Goal: Transaction & Acquisition: Download file/media

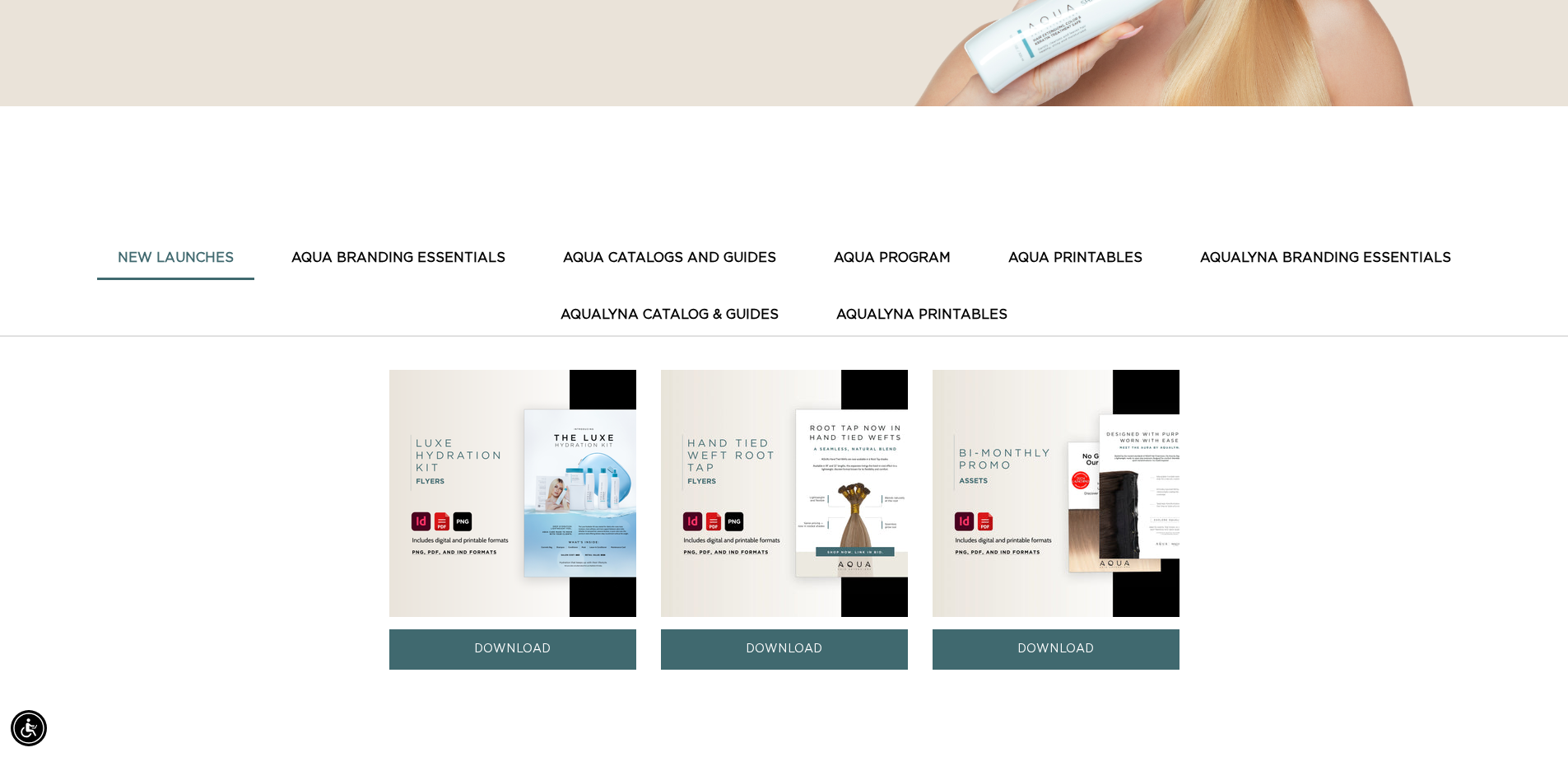
scroll to position [0, 1451]
click at [1057, 255] on button "AQUA PRINTABLES" at bounding box center [1075, 258] width 175 height 40
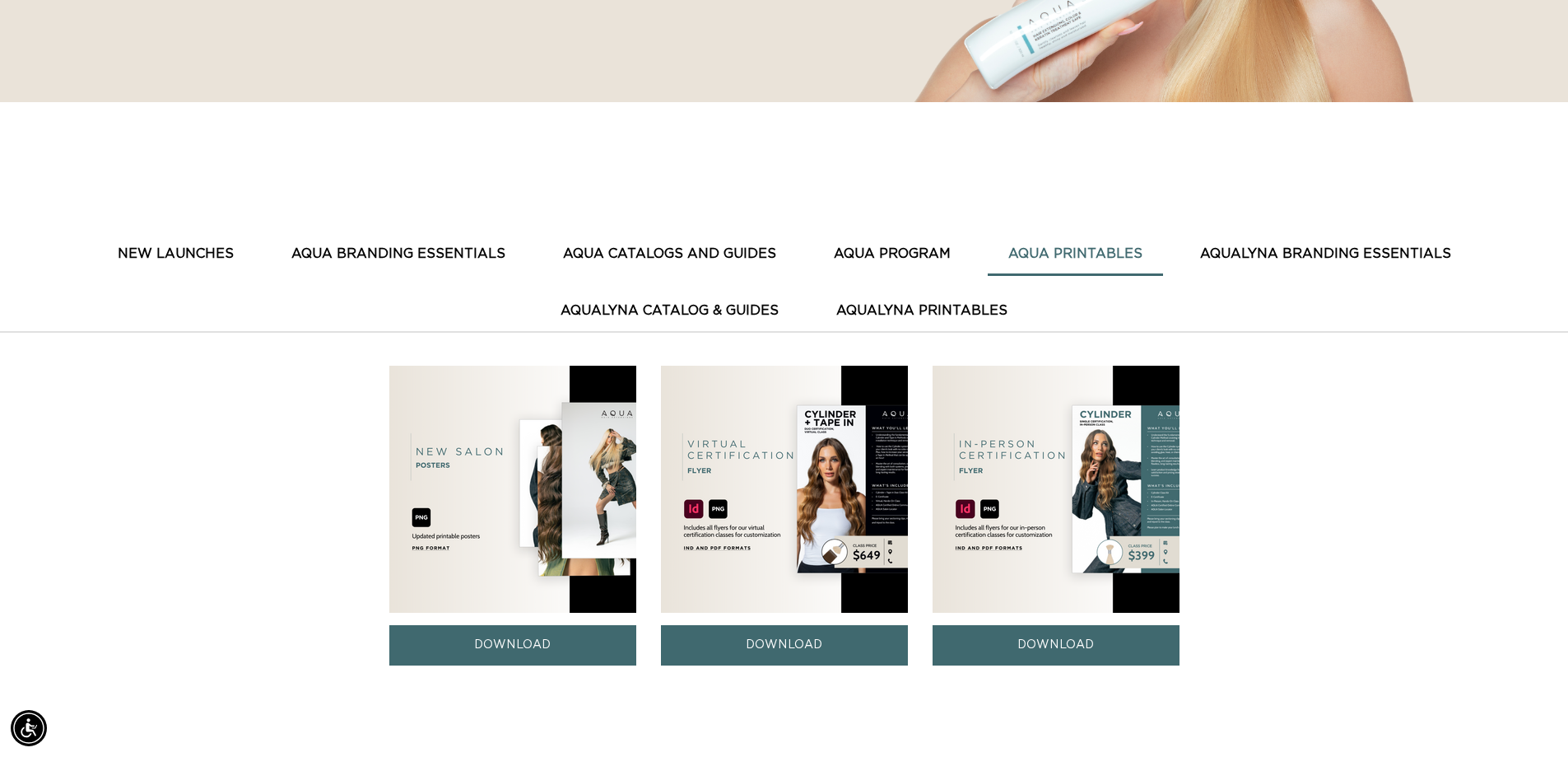
scroll to position [494, 0]
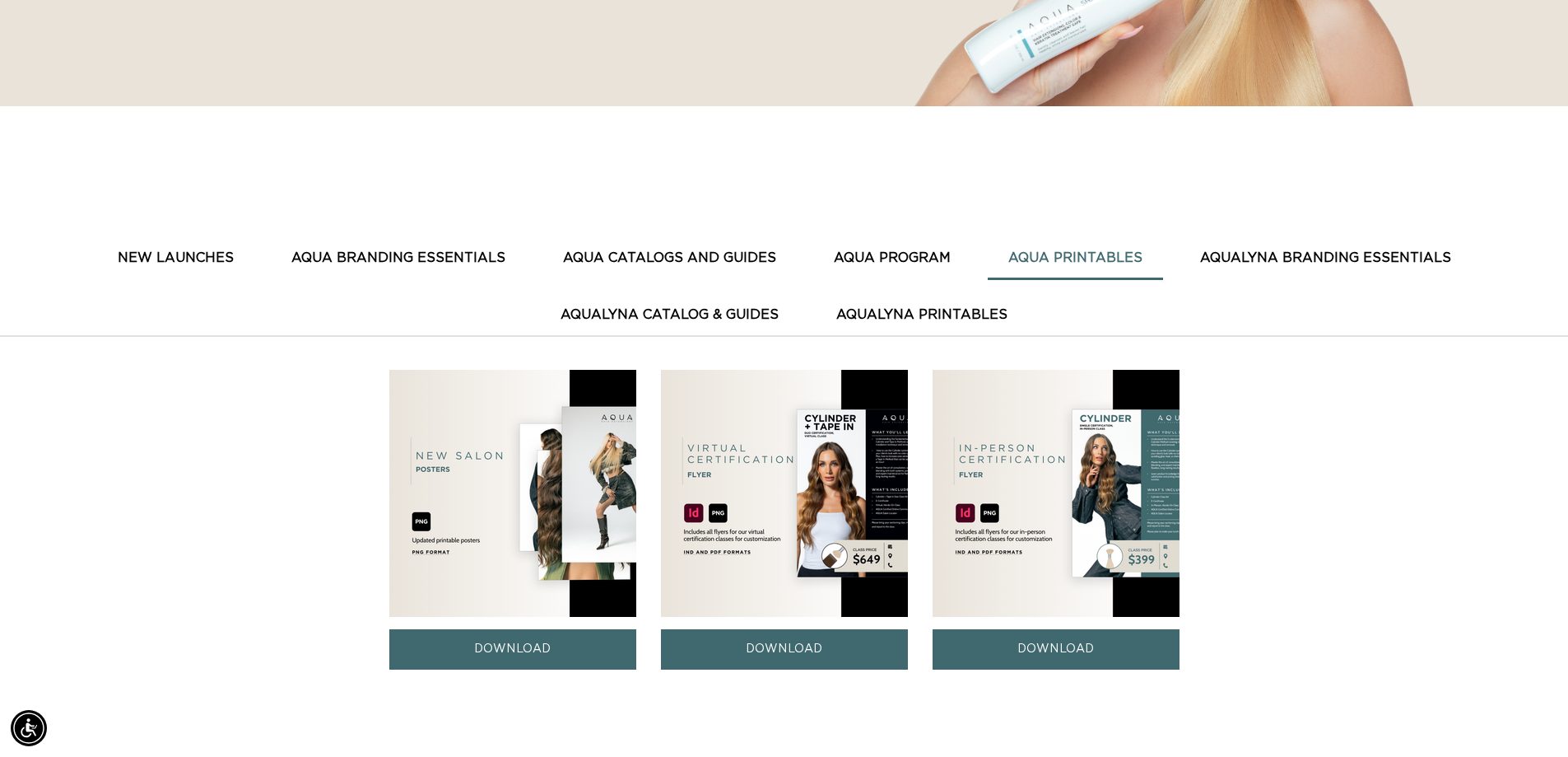
click at [736, 263] on button "AQUA CATALOGS AND GUIDES" at bounding box center [670, 258] width 255 height 40
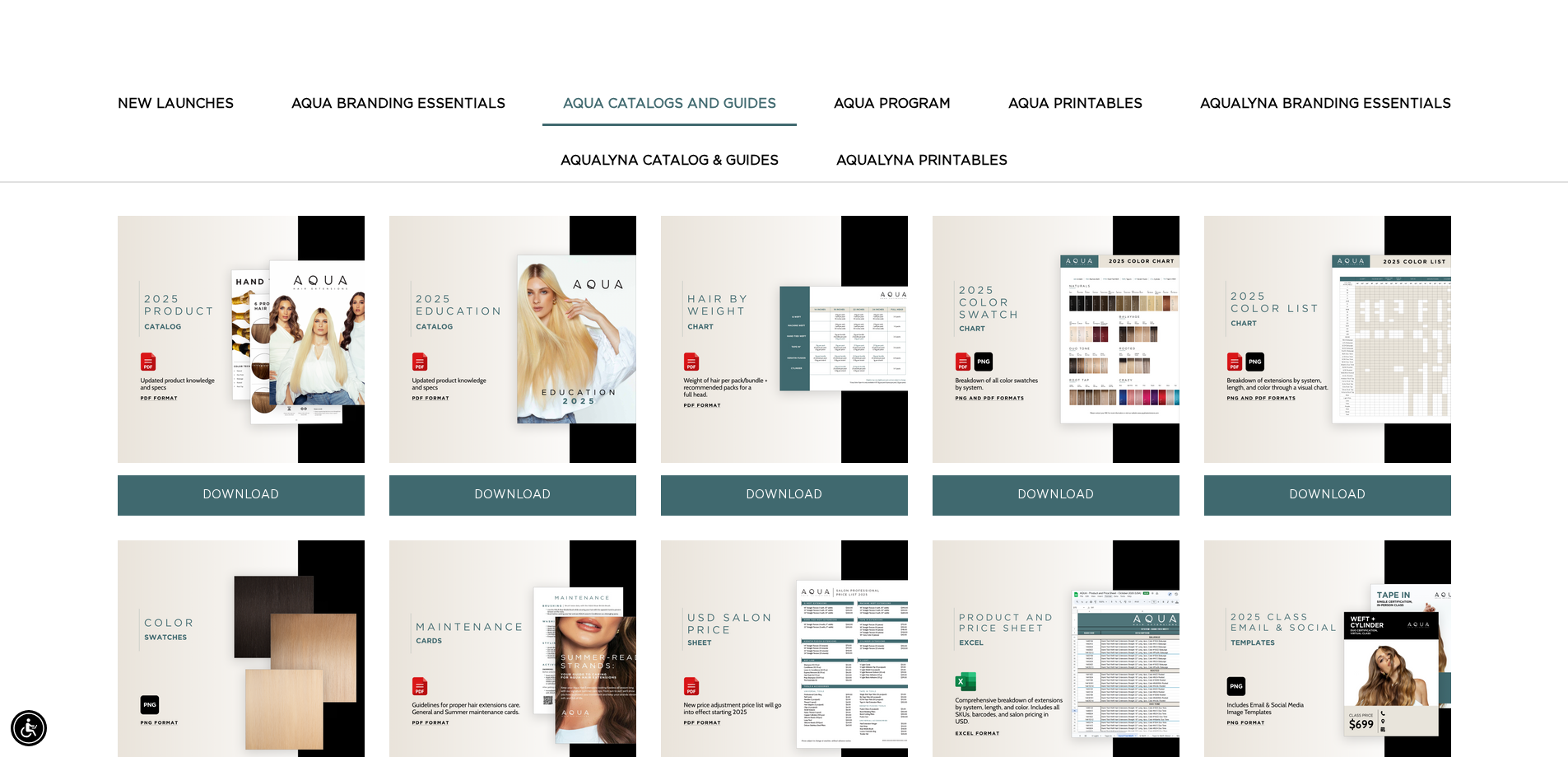
scroll to position [658, 0]
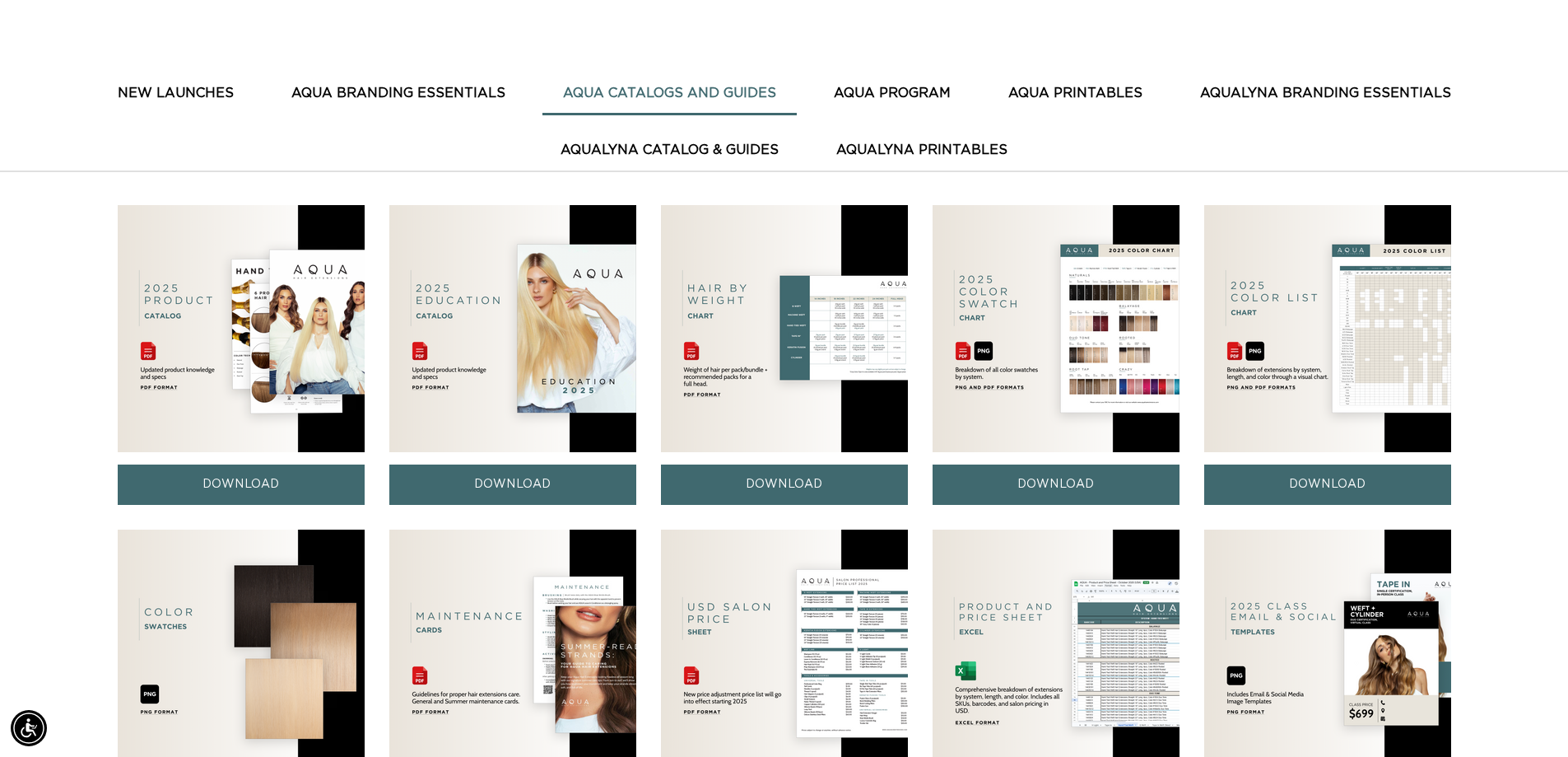
click at [811, 341] on img at bounding box center [784, 328] width 247 height 247
click at [821, 480] on link "DOWNLOAD" at bounding box center [784, 484] width 247 height 40
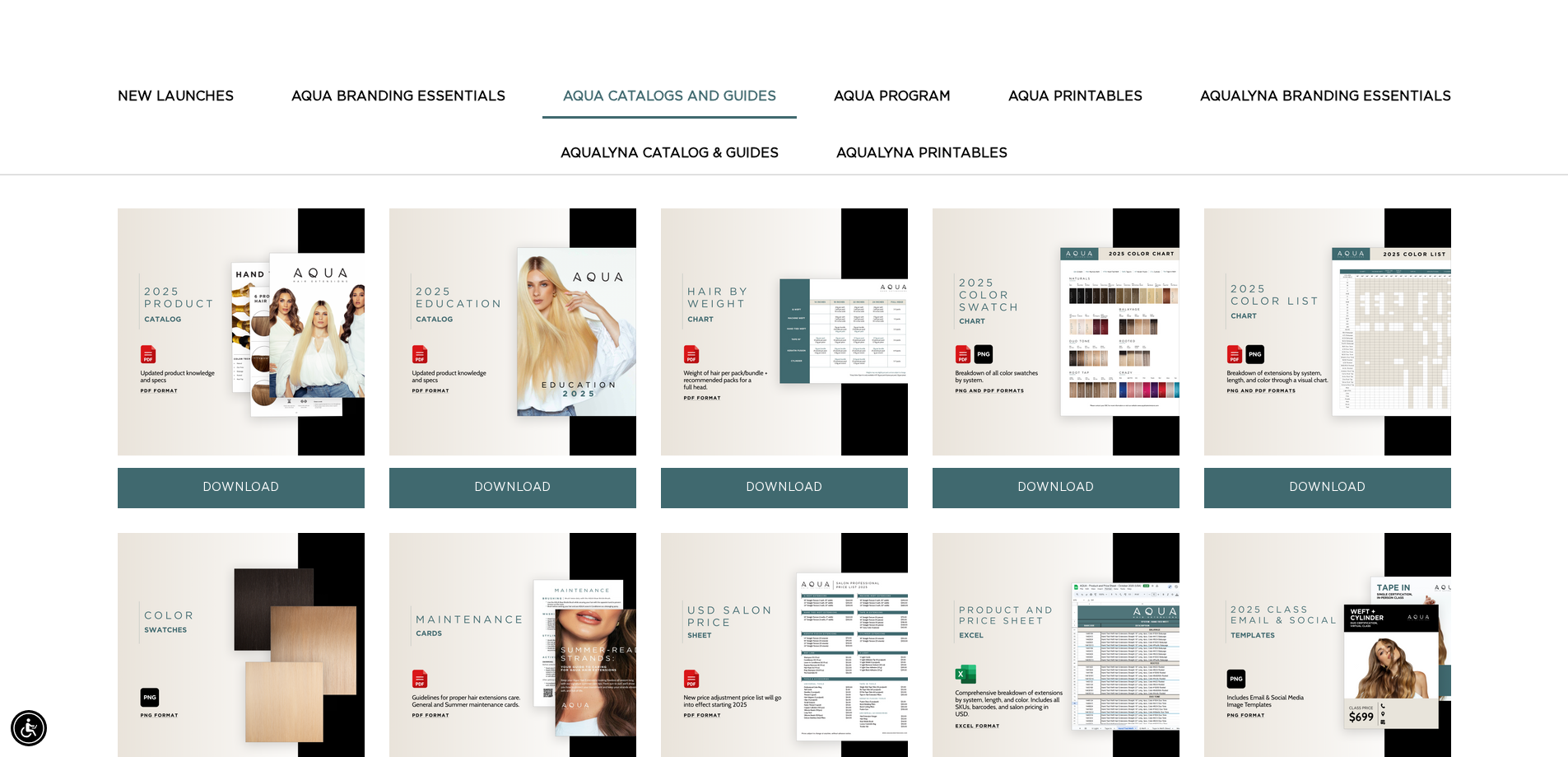
scroll to position [0, 2903]
click at [1359, 343] on img at bounding box center [1328, 332] width 247 height 247
click at [1355, 479] on link "DOWNLOAD" at bounding box center [1328, 487] width 247 height 40
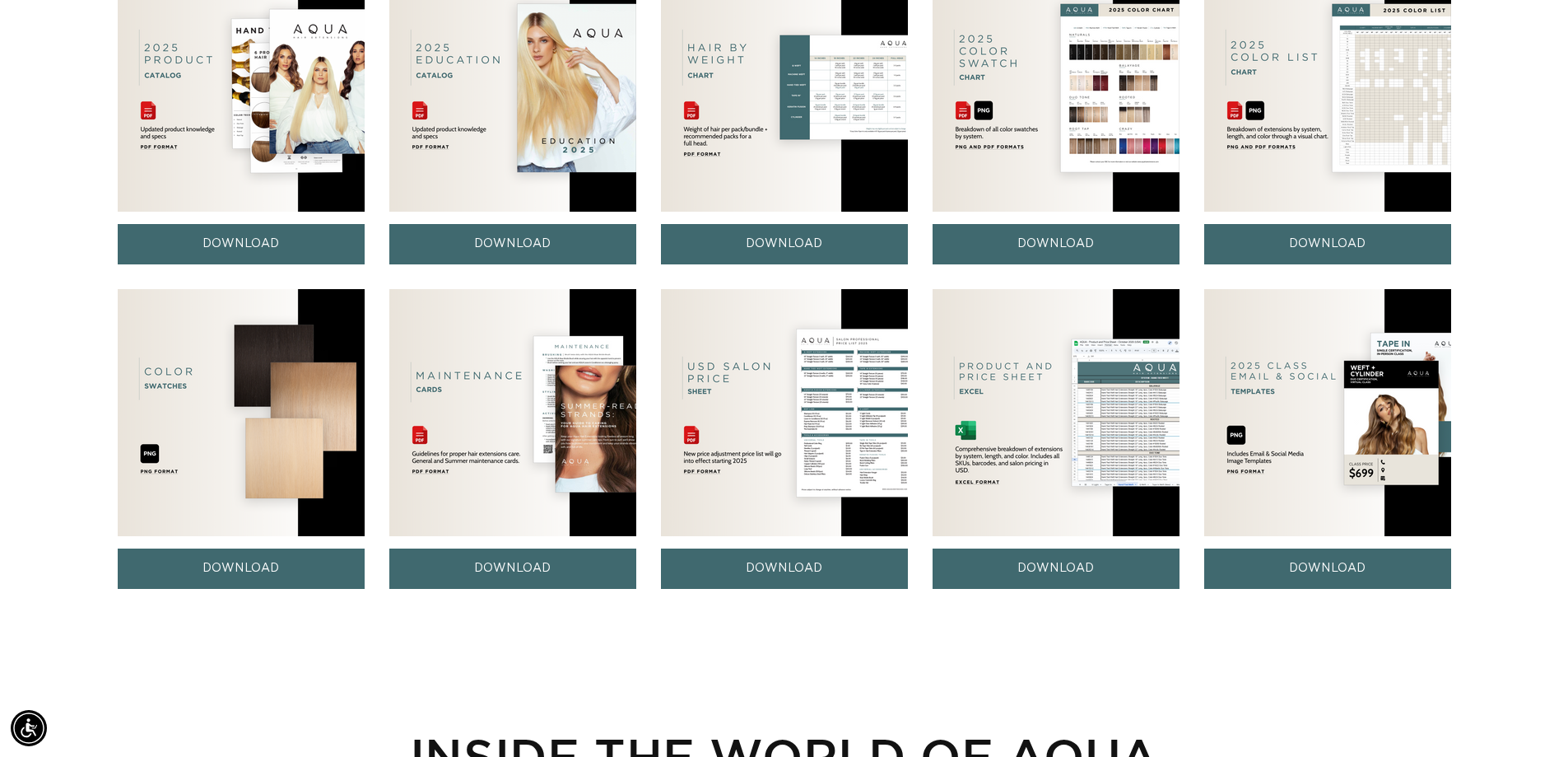
scroll to position [0, 2903]
click at [801, 571] on link "DOWNLOAD" at bounding box center [784, 568] width 247 height 40
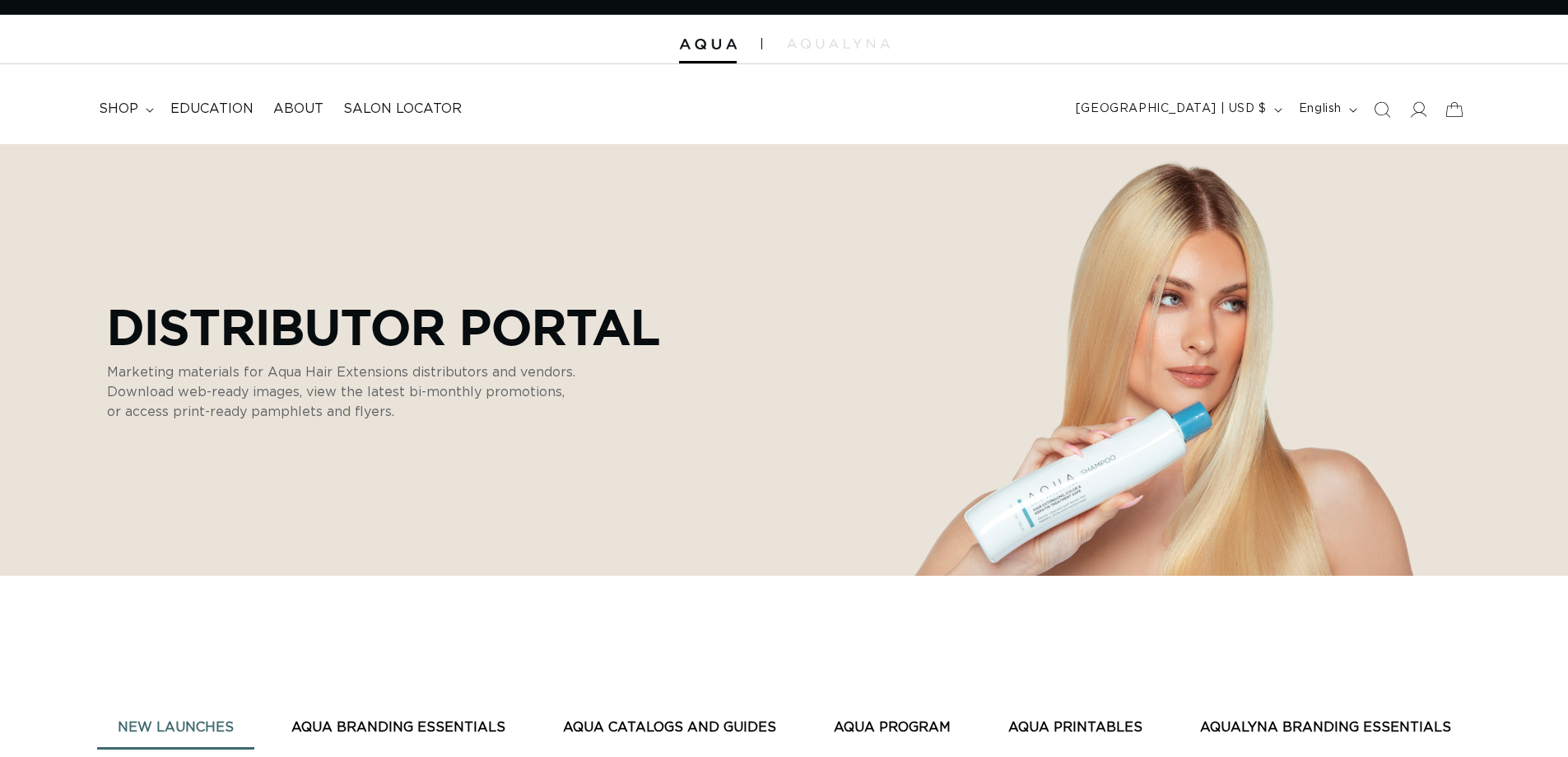
scroll to position [329, 0]
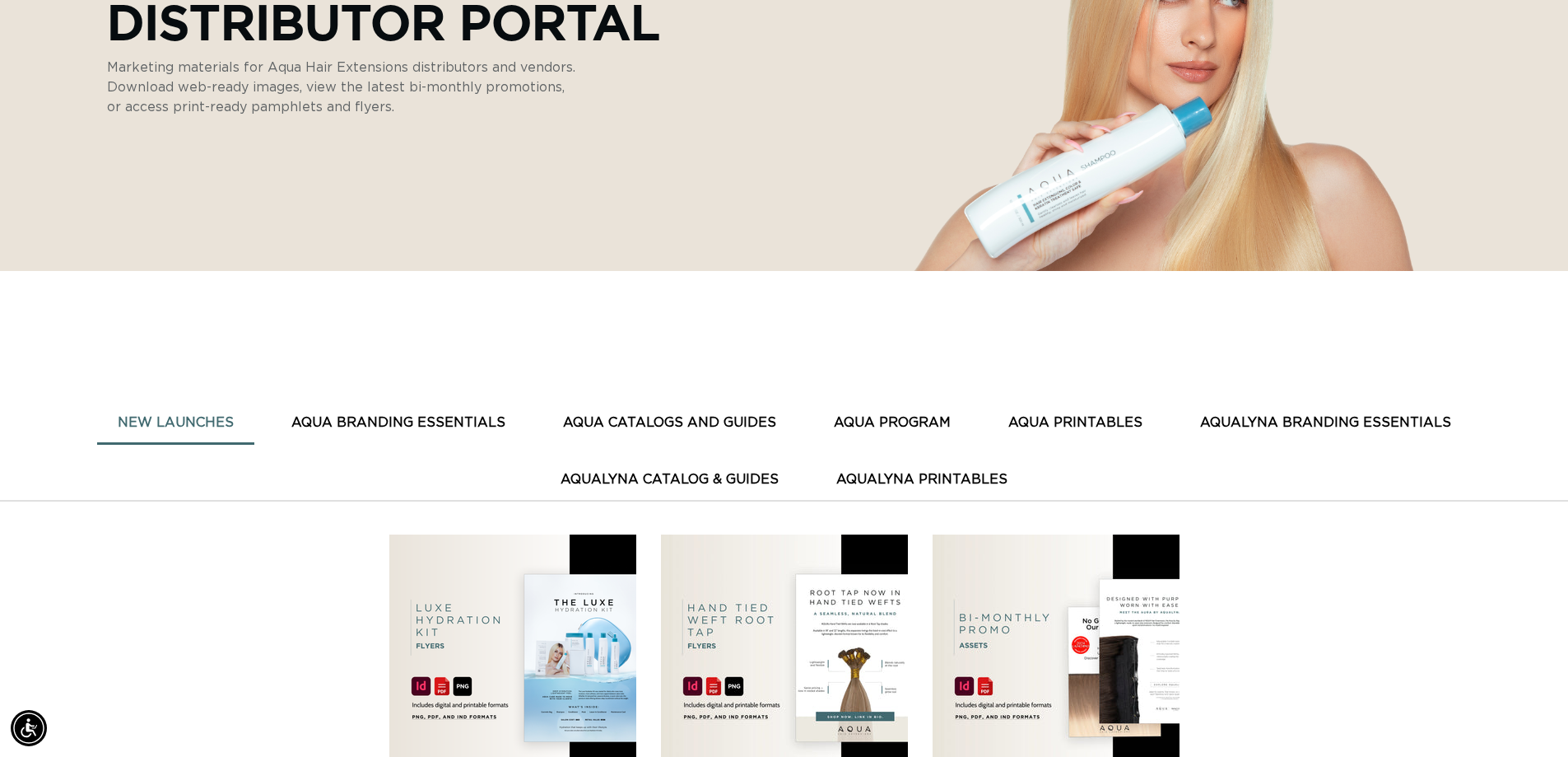
click at [689, 420] on button "AQUA CATALOGS AND GUIDES" at bounding box center [670, 422] width 255 height 40
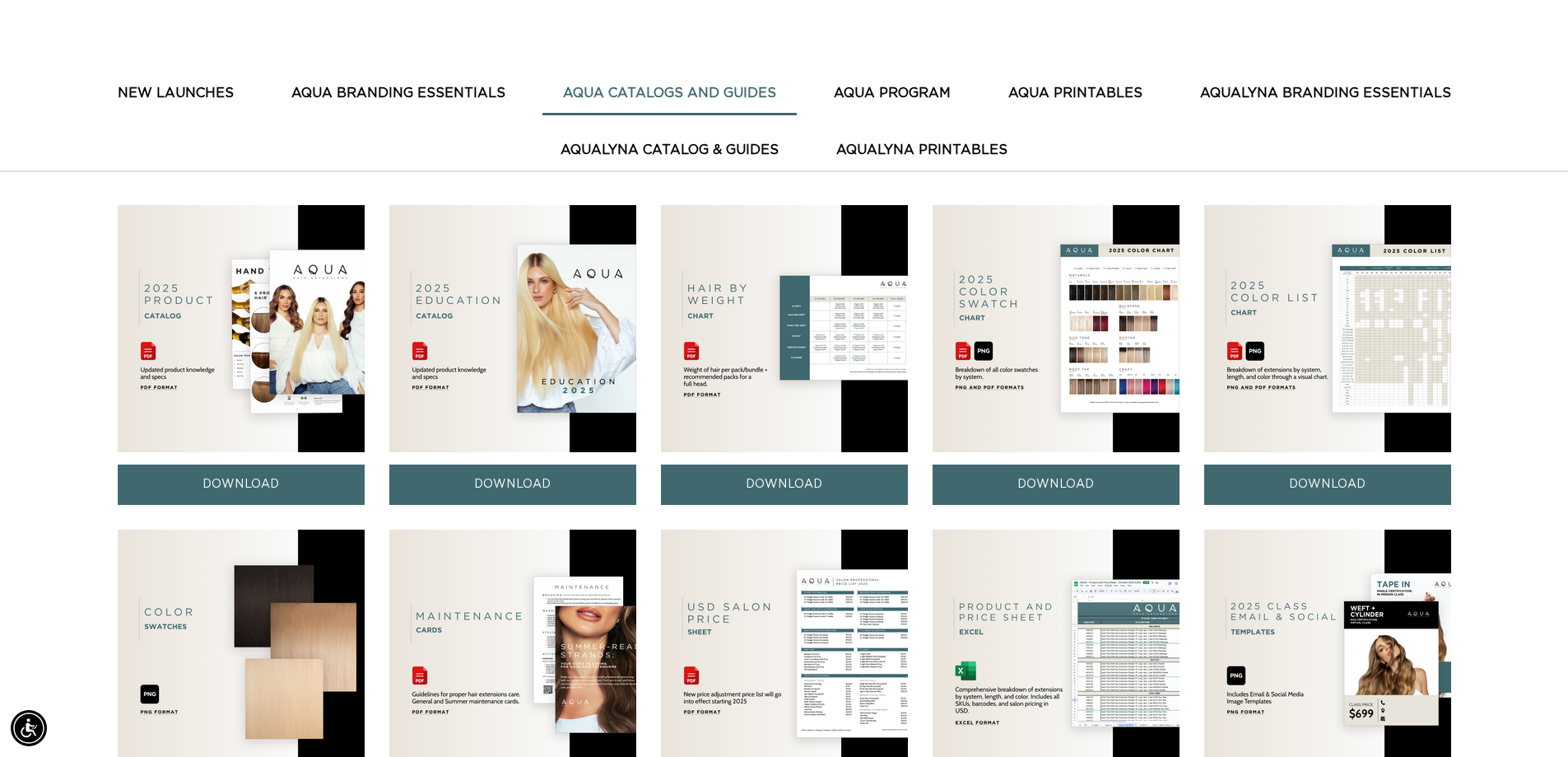
scroll to position [0, 1451]
drag, startPoint x: 1334, startPoint y: 492, endPoint x: 1319, endPoint y: 482, distance: 18.0
click at [1333, 492] on link "DOWNLOAD" at bounding box center [1328, 484] width 247 height 40
